Goal: Task Accomplishment & Management: Manage account settings

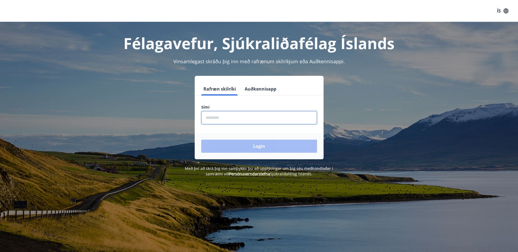
click at [228, 118] on input "phone" at bounding box center [259, 117] width 116 height 13
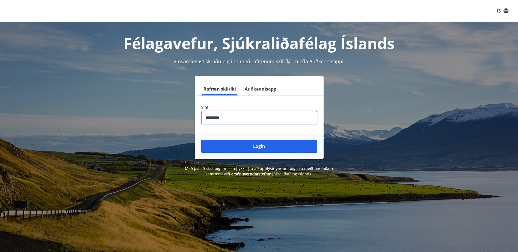
type input "********"
click at [201, 140] on button "Login" at bounding box center [259, 146] width 116 height 13
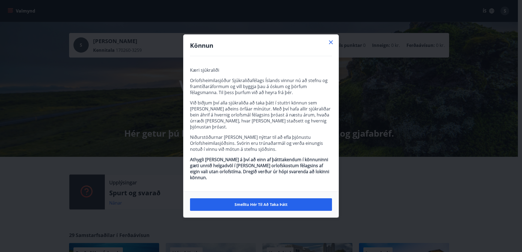
click at [332, 44] on icon at bounding box center [331, 42] width 4 height 4
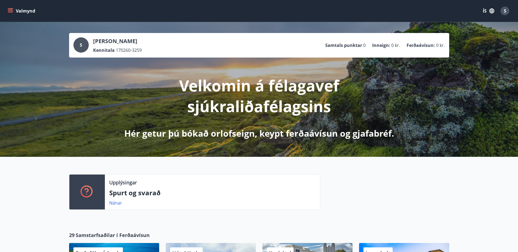
click at [8, 10] on icon "menu" at bounding box center [10, 10] width 5 height 1
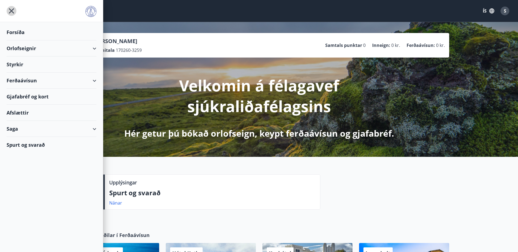
click at [11, 10] on icon "menu" at bounding box center [11, 10] width 5 height 5
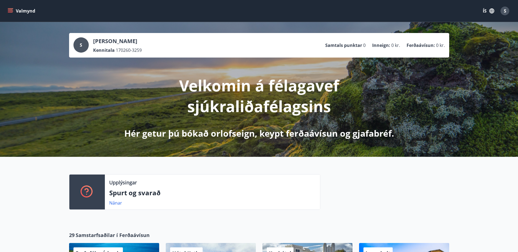
click at [9, 10] on icon "menu" at bounding box center [10, 10] width 5 height 1
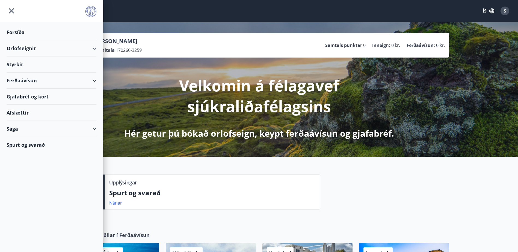
click at [16, 96] on div "Gjafabréf og kort" at bounding box center [52, 97] width 90 height 16
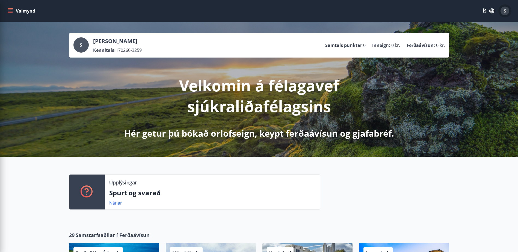
click at [505, 10] on span "S" at bounding box center [505, 11] width 2 height 6
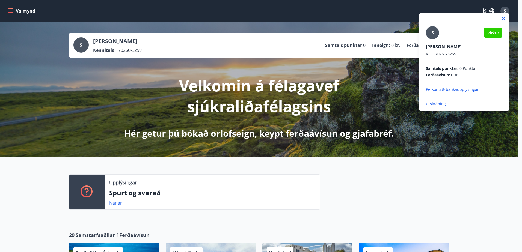
click at [435, 104] on p "Útskráning" at bounding box center [464, 103] width 76 height 5
